Goal: Information Seeking & Learning: Learn about a topic

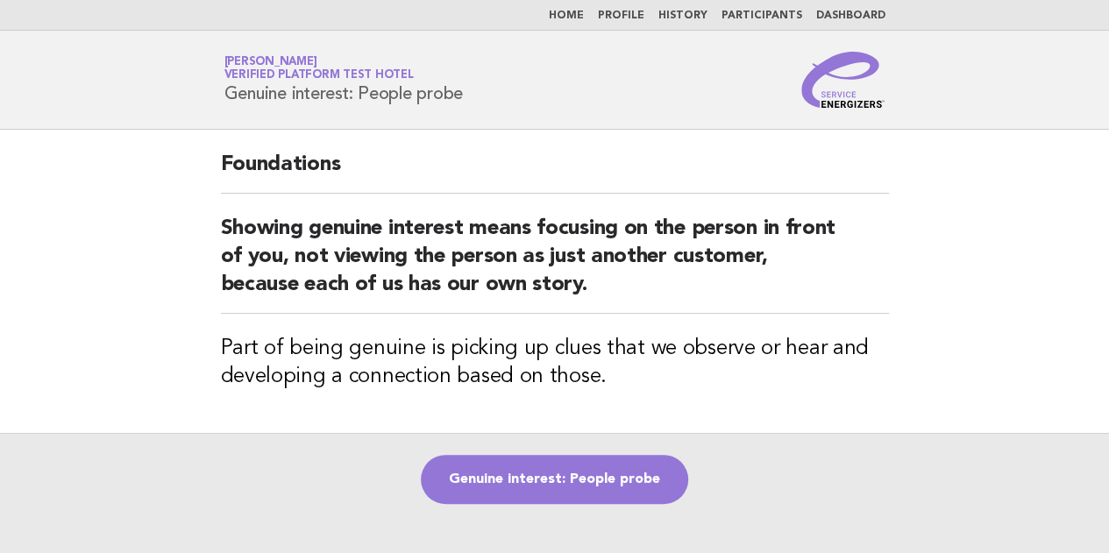
click at [847, 76] on img at bounding box center [843, 80] width 84 height 56
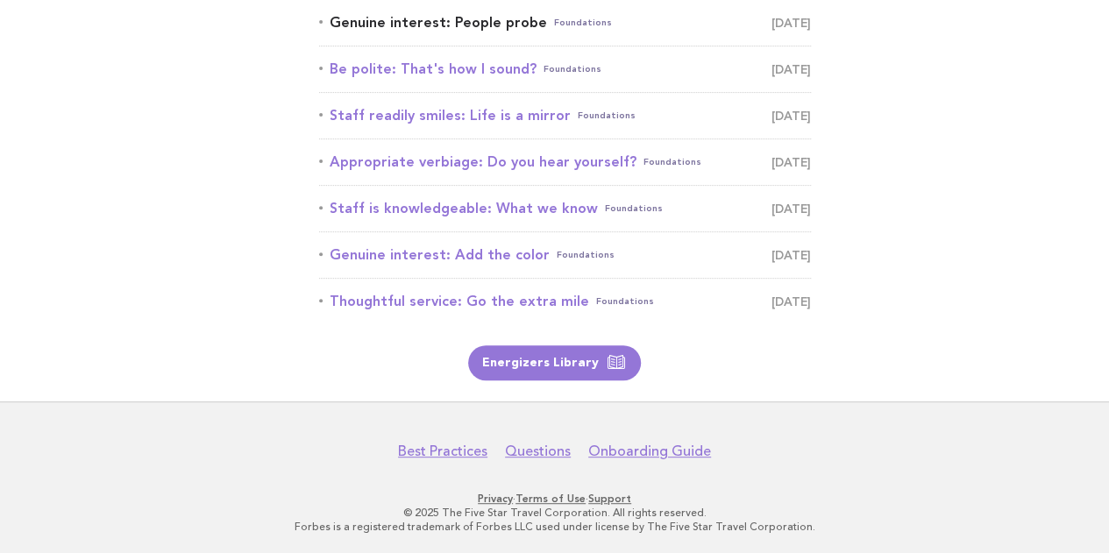
scroll to position [216, 0]
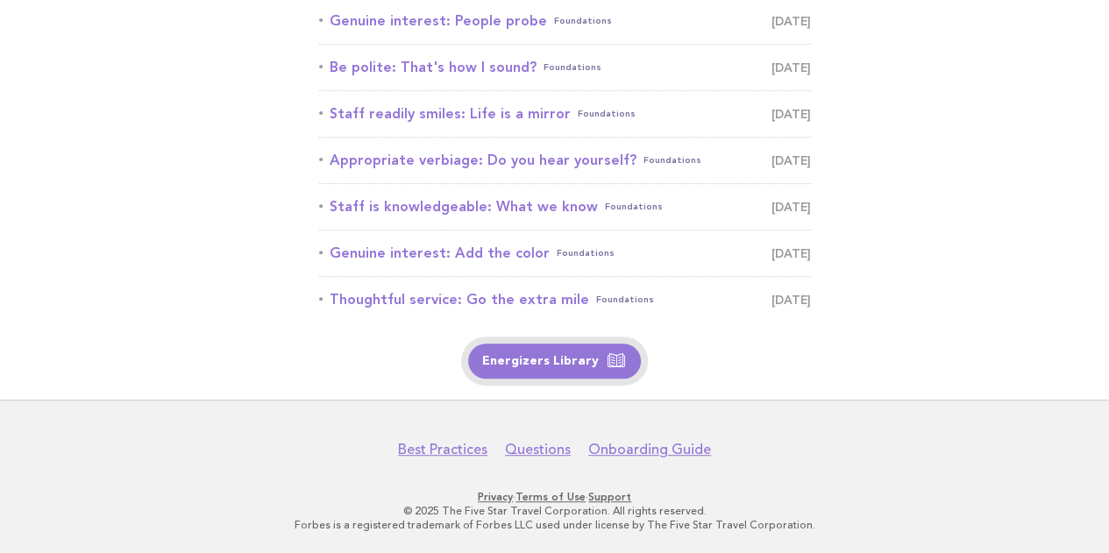
click at [566, 365] on link "Energizers Library" at bounding box center [554, 361] width 173 height 35
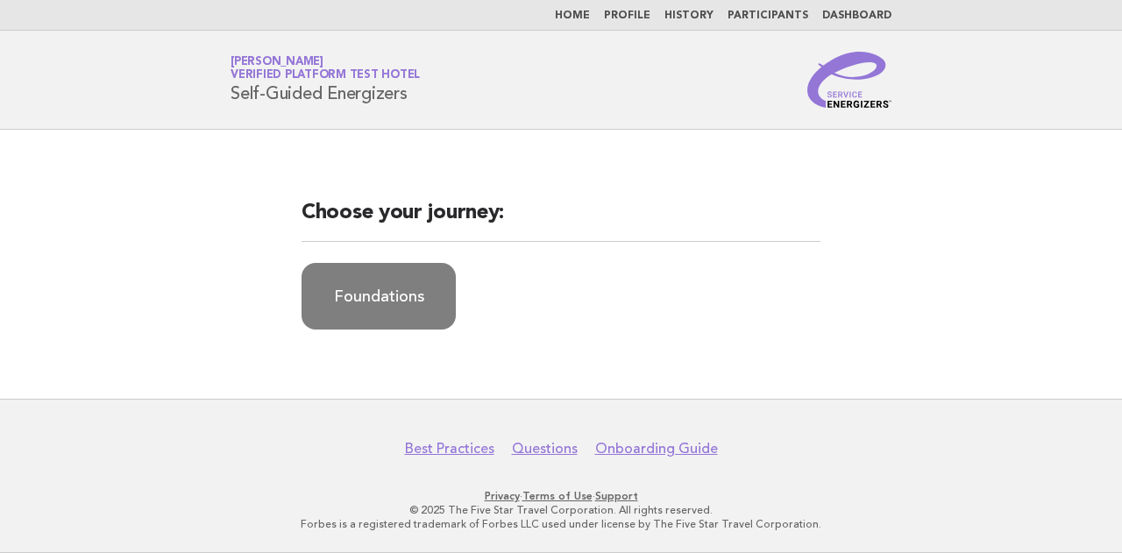
click at [385, 305] on link "Foundations" at bounding box center [378, 296] width 154 height 67
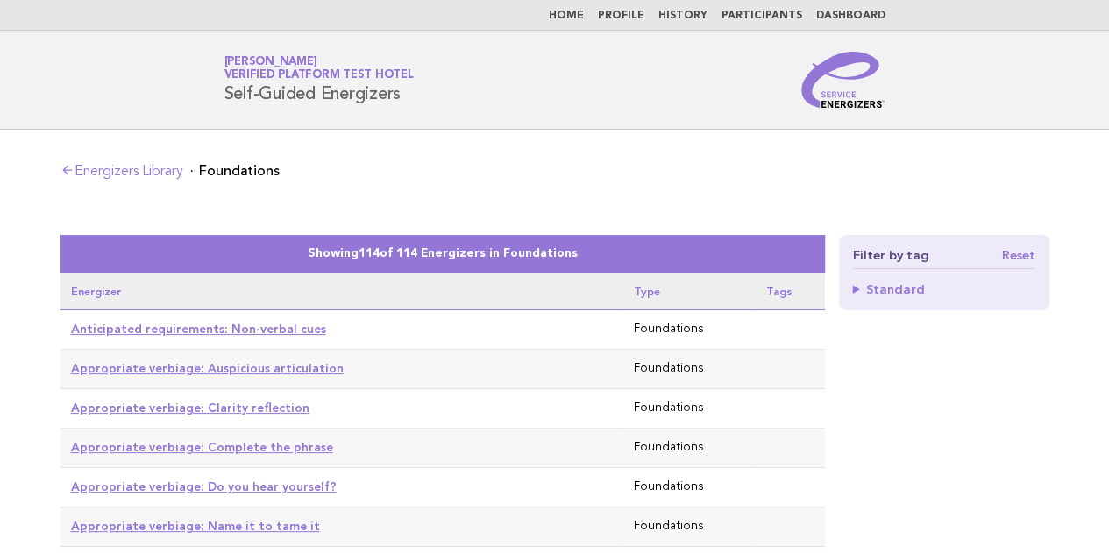
click at [901, 287] on summary "Standard" at bounding box center [944, 289] width 182 height 12
click at [892, 290] on summary "Standard" at bounding box center [944, 289] width 182 height 12
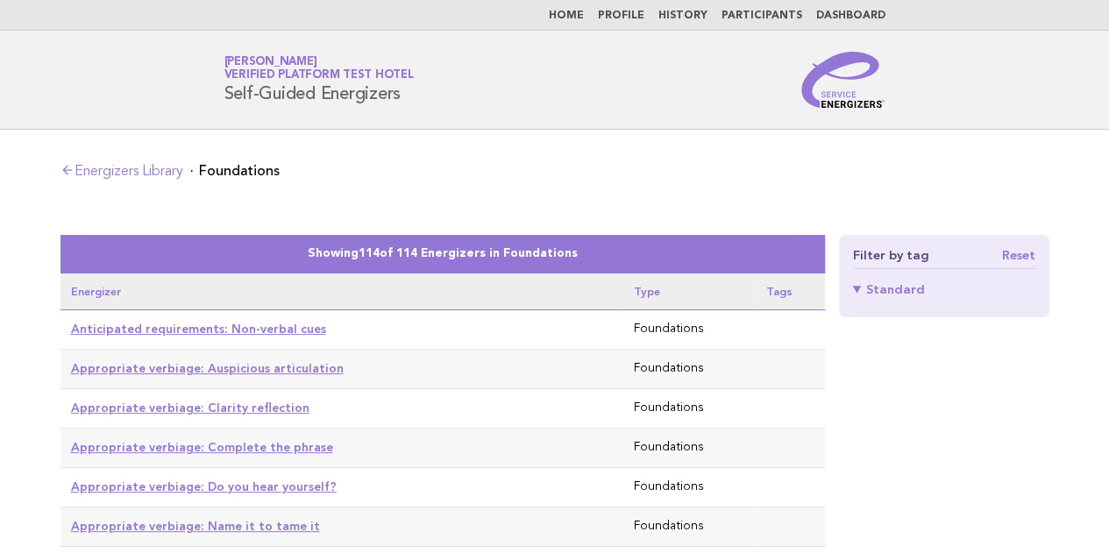
click at [892, 290] on summary "Standard" at bounding box center [944, 289] width 182 height 12
click at [876, 294] on summary "Standard" at bounding box center [944, 289] width 182 height 12
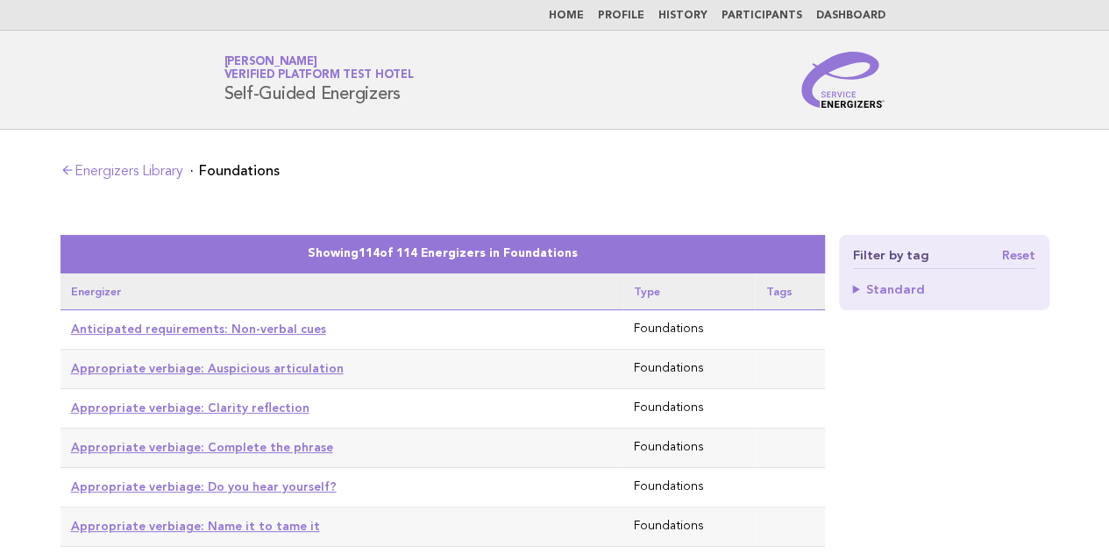
click at [876, 294] on summary "Standard" at bounding box center [944, 289] width 182 height 12
